Goal: Task Accomplishment & Management: Complete application form

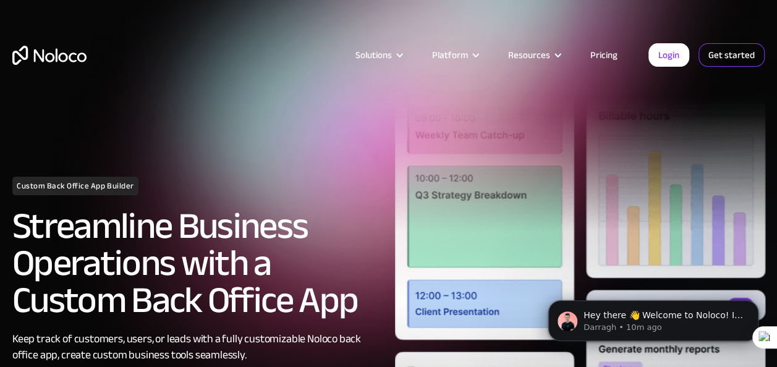
click at [730, 62] on link "Get started" at bounding box center [731, 54] width 66 height 23
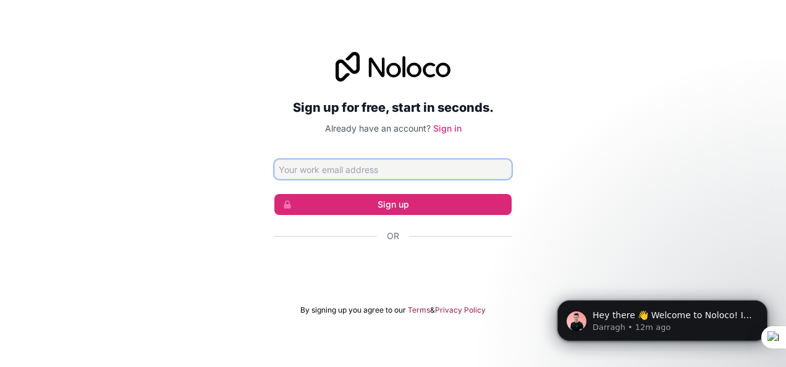
click at [367, 171] on input "Email address" at bounding box center [392, 169] width 237 height 20
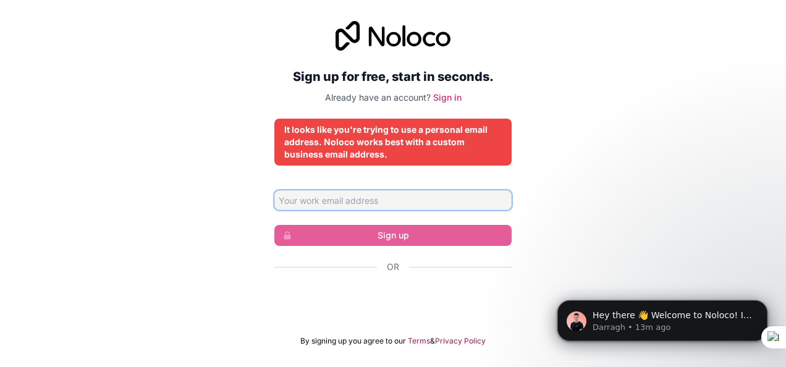
click at [351, 206] on input "Email address" at bounding box center [392, 200] width 237 height 20
type input "[EMAIL_ADDRESS][DOMAIN_NAME]"
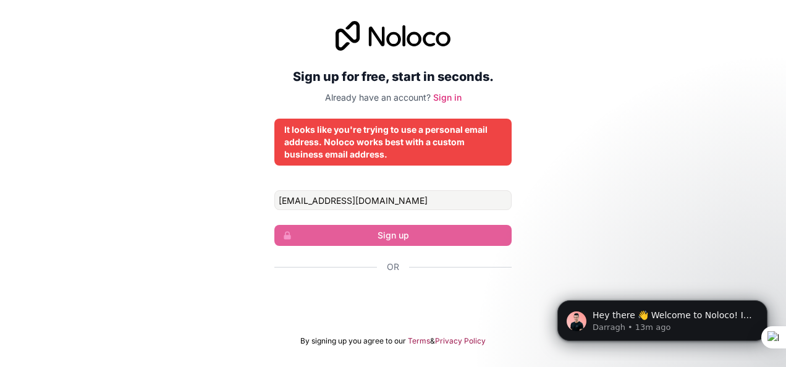
click at [367, 187] on div "Sign up for free, start in seconds. Already have an account? Sign in It looks l…" at bounding box center [392, 183] width 237 height 325
drag, startPoint x: 367, startPoint y: 187, endPoint x: 372, endPoint y: 202, distance: 16.2
click at [372, 202] on div "Sign up for free, start in seconds. Already have an account? Sign in It looks l…" at bounding box center [392, 183] width 237 height 325
click at [372, 202] on input "[EMAIL_ADDRESS][DOMAIN_NAME]" at bounding box center [392, 200] width 237 height 20
click at [370, 205] on input "[EMAIL_ADDRESS][DOMAIN_NAME]" at bounding box center [392, 200] width 237 height 20
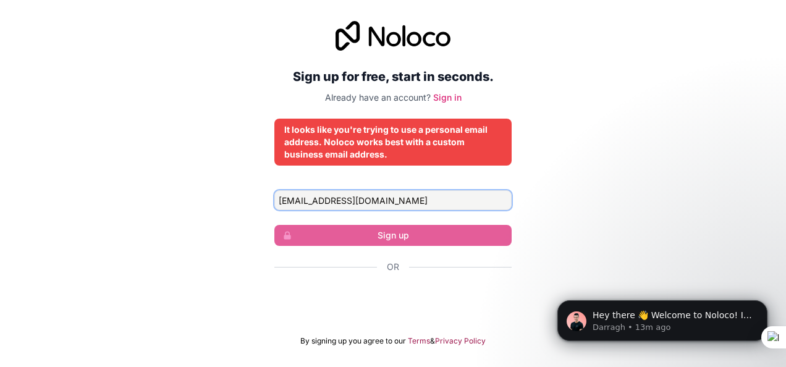
click at [370, 205] on input "[EMAIL_ADDRESS][DOMAIN_NAME]" at bounding box center [392, 200] width 237 height 20
